Goal: Navigation & Orientation: Find specific page/section

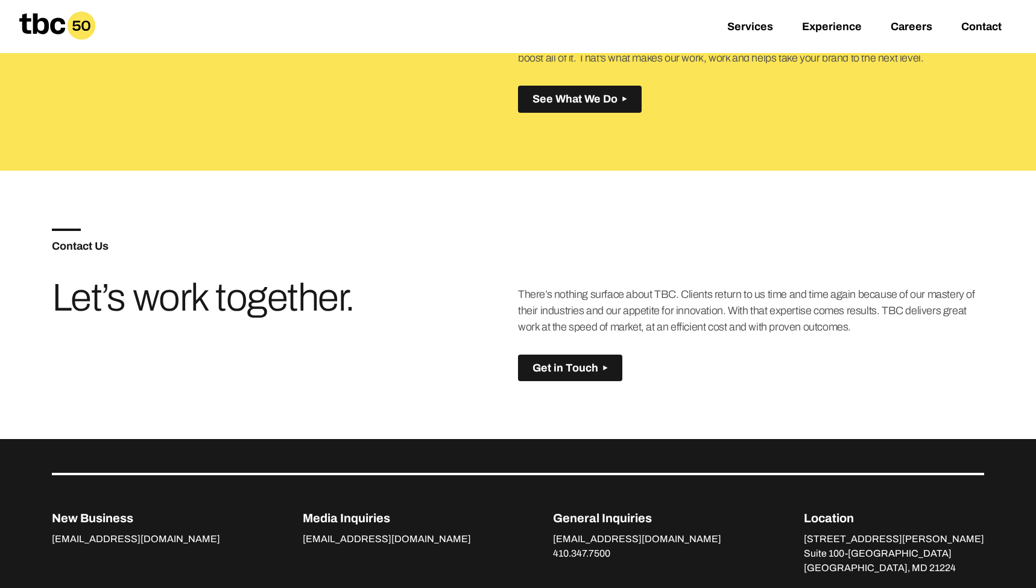
scroll to position [848, 0]
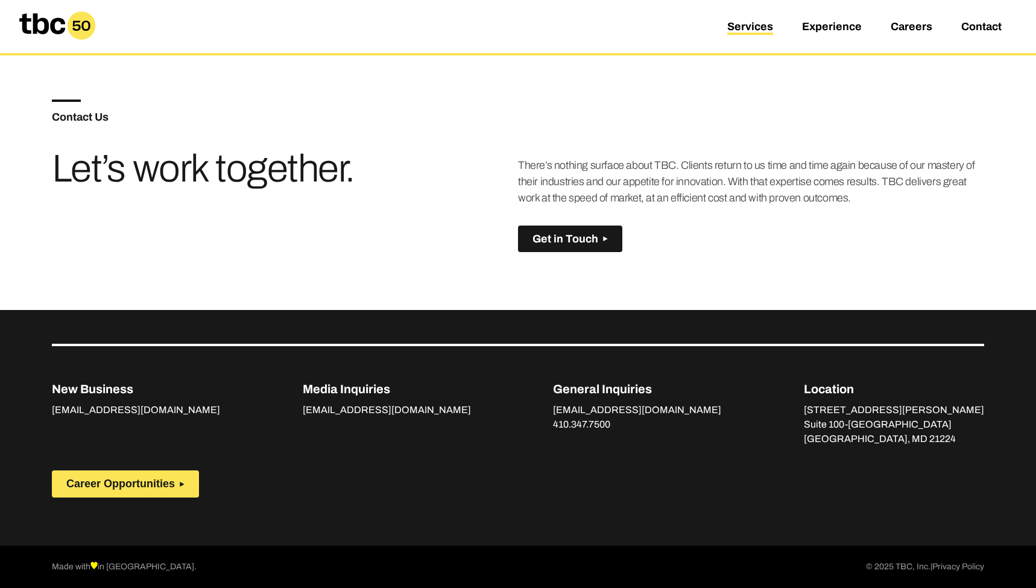
click at [752, 29] on link "Services" at bounding box center [750, 28] width 46 height 14
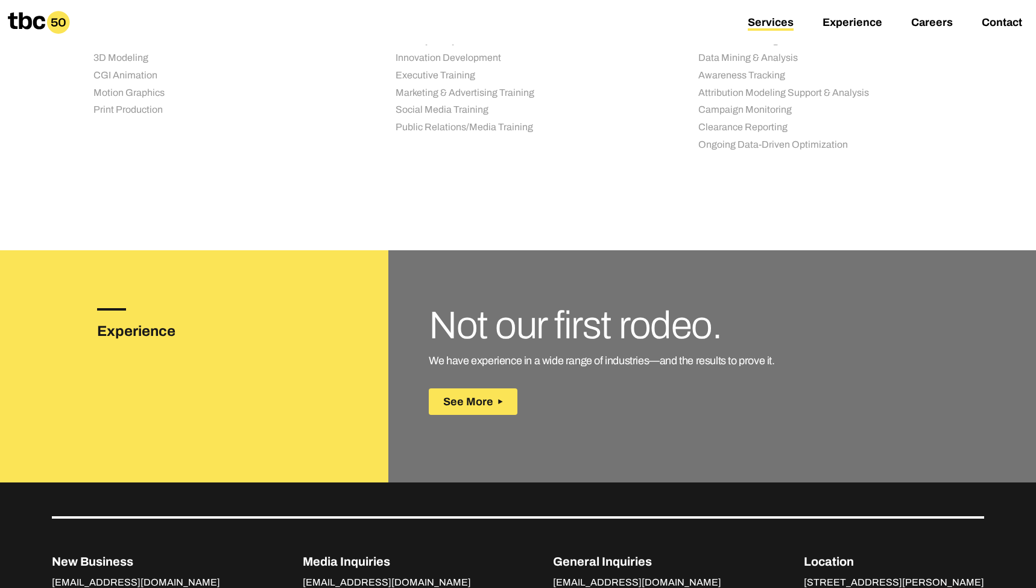
scroll to position [1674, 0]
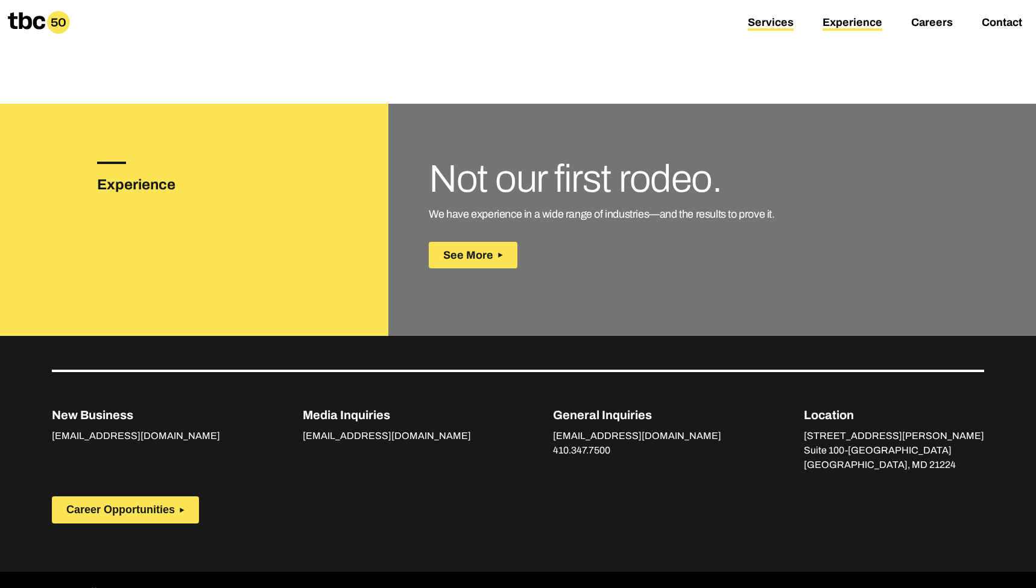
click at [862, 24] on link "Experience" at bounding box center [853, 23] width 60 height 14
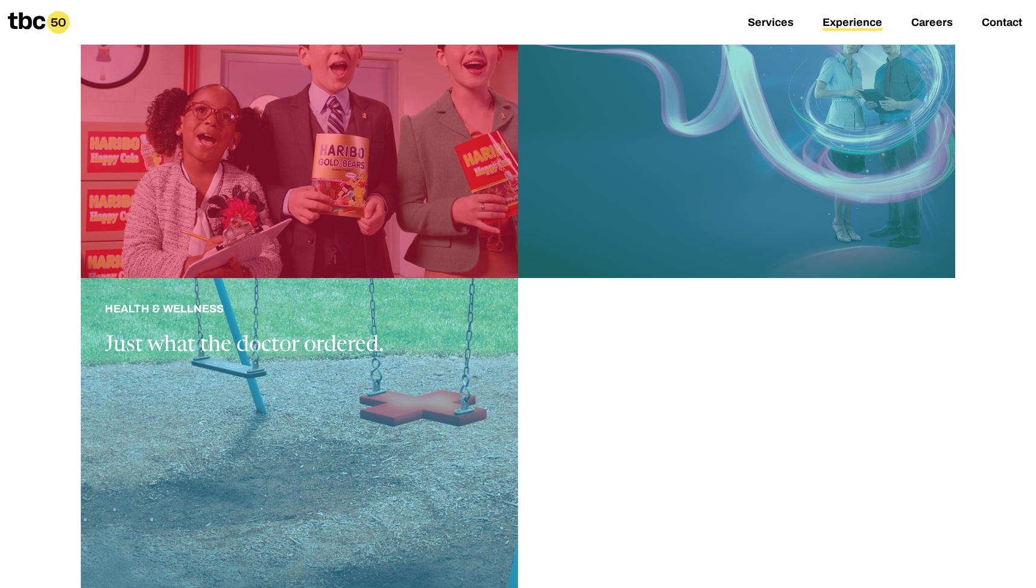
scroll to position [1792, 0]
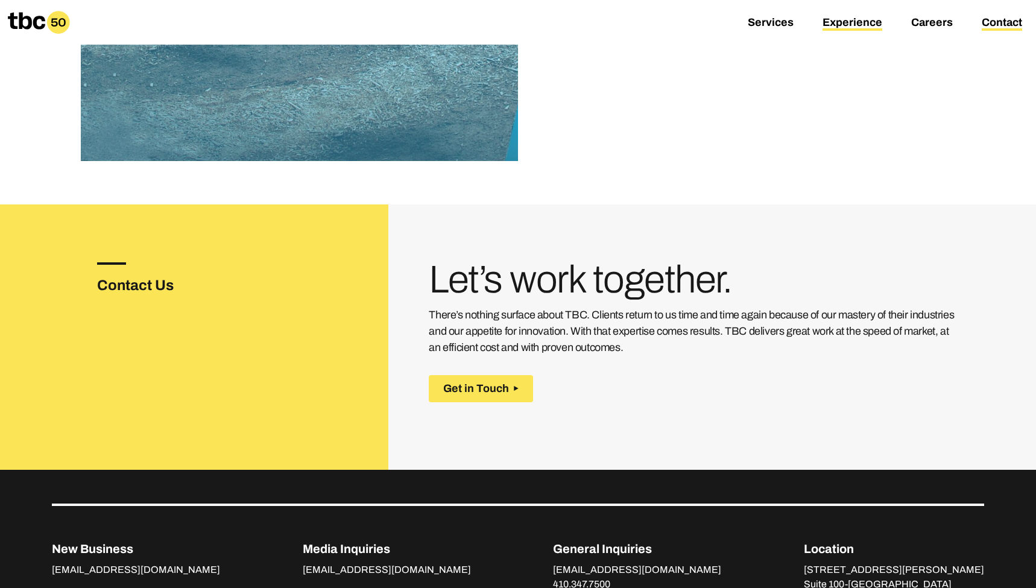
click at [1011, 22] on link "Contact" at bounding box center [1002, 23] width 40 height 14
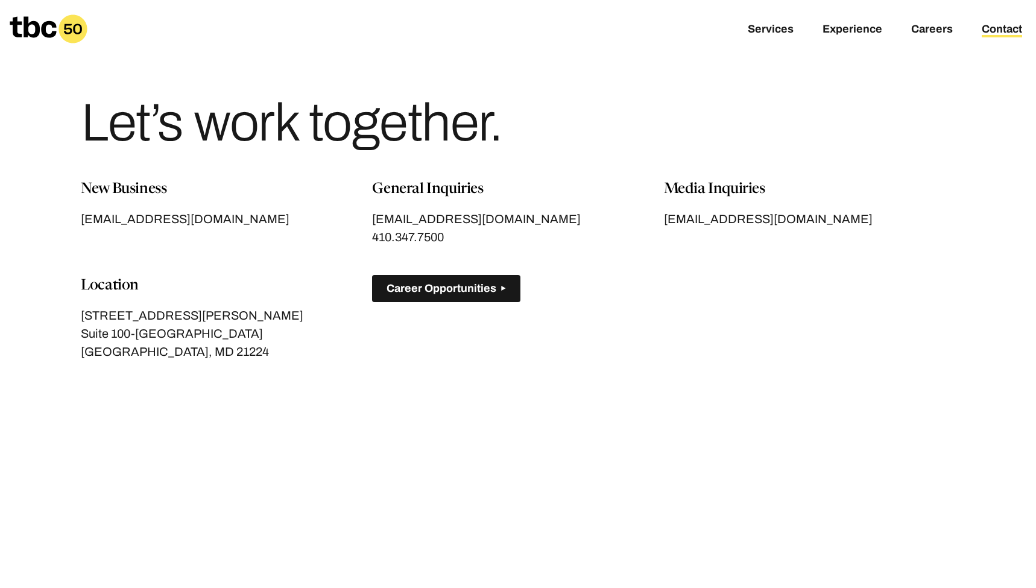
click at [452, 294] on span "Career Opportunities" at bounding box center [442, 288] width 110 height 13
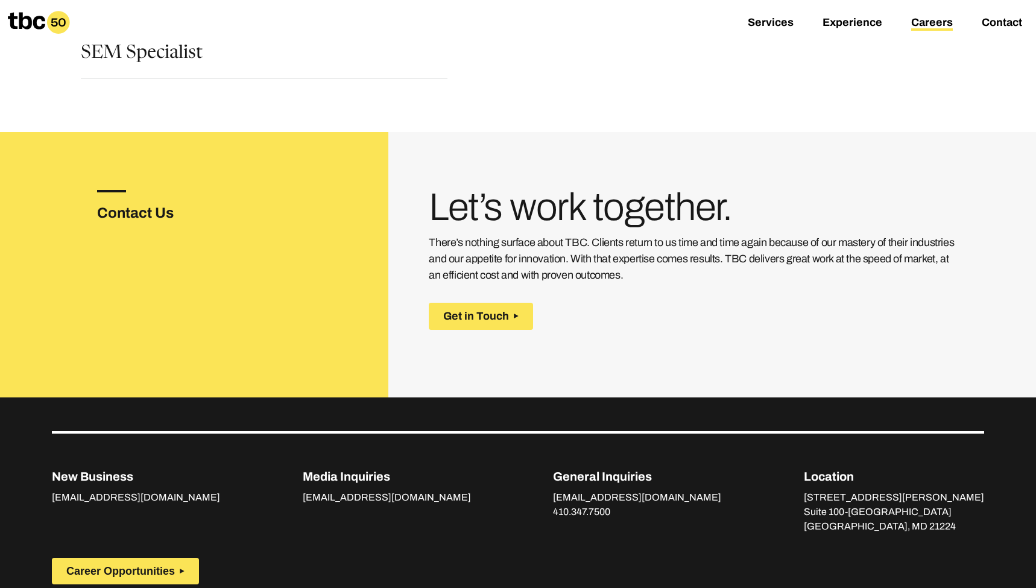
scroll to position [341, 0]
